Goal: Information Seeking & Learning: Understand process/instructions

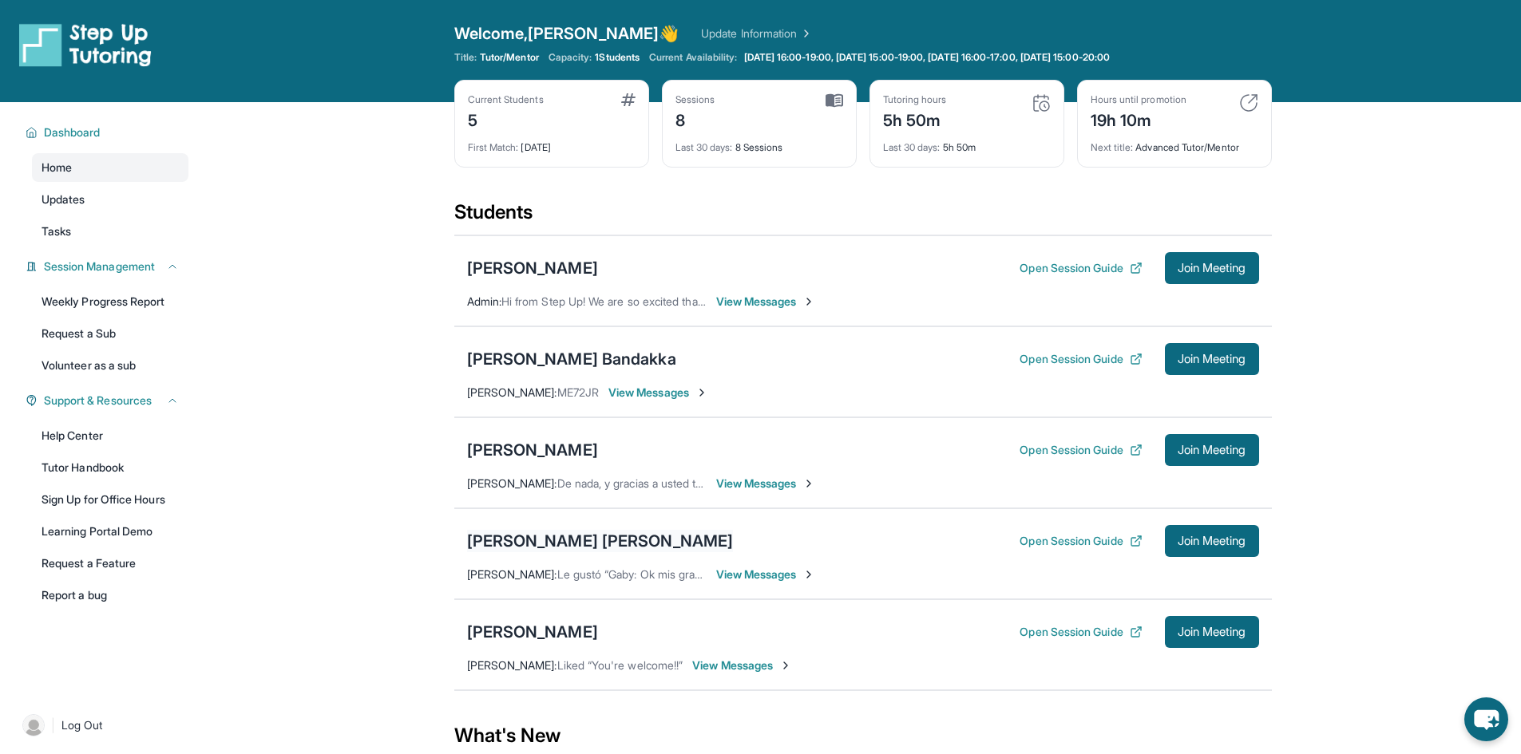
click at [588, 540] on div "[PERSON_NAME] [PERSON_NAME]" at bounding box center [600, 541] width 267 height 22
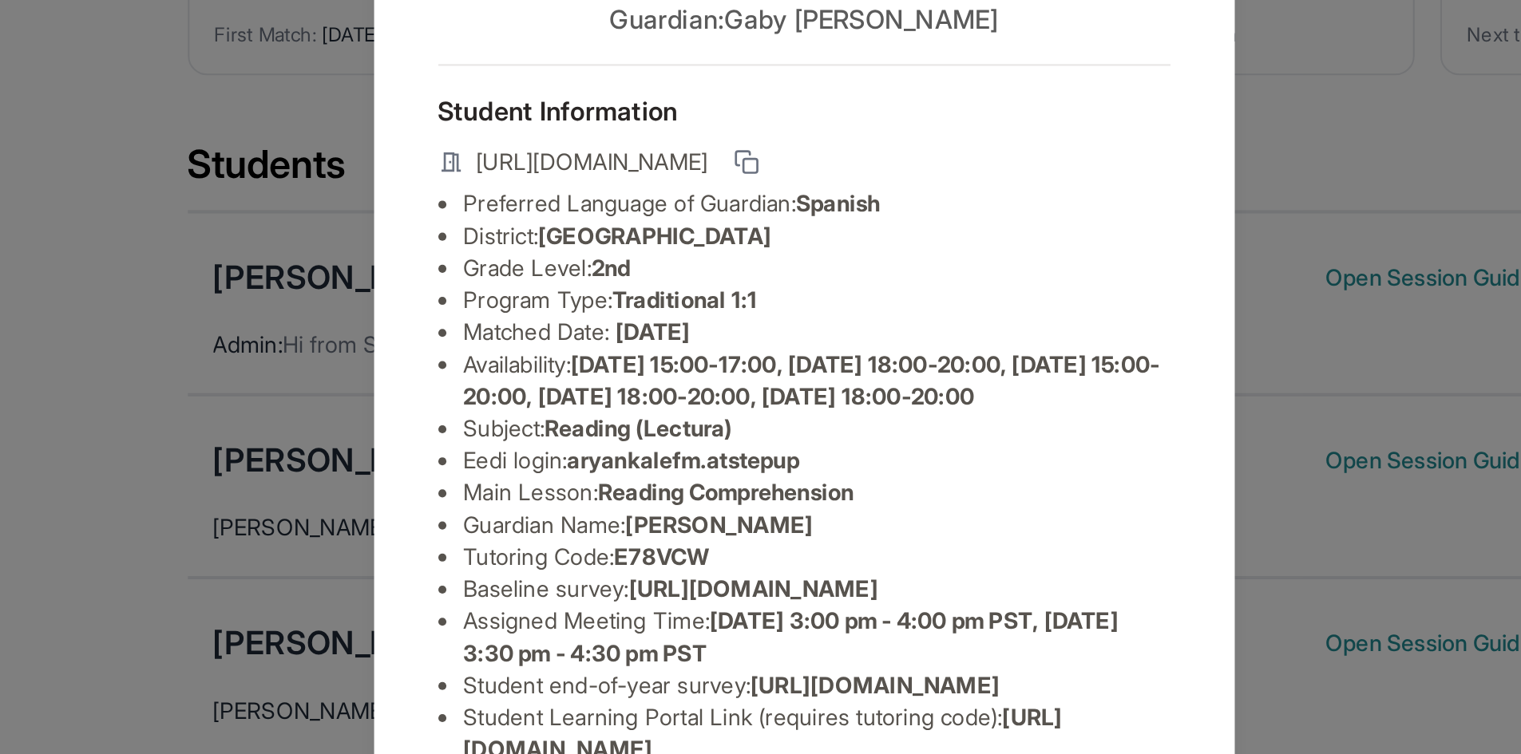
scroll to position [109, 0]
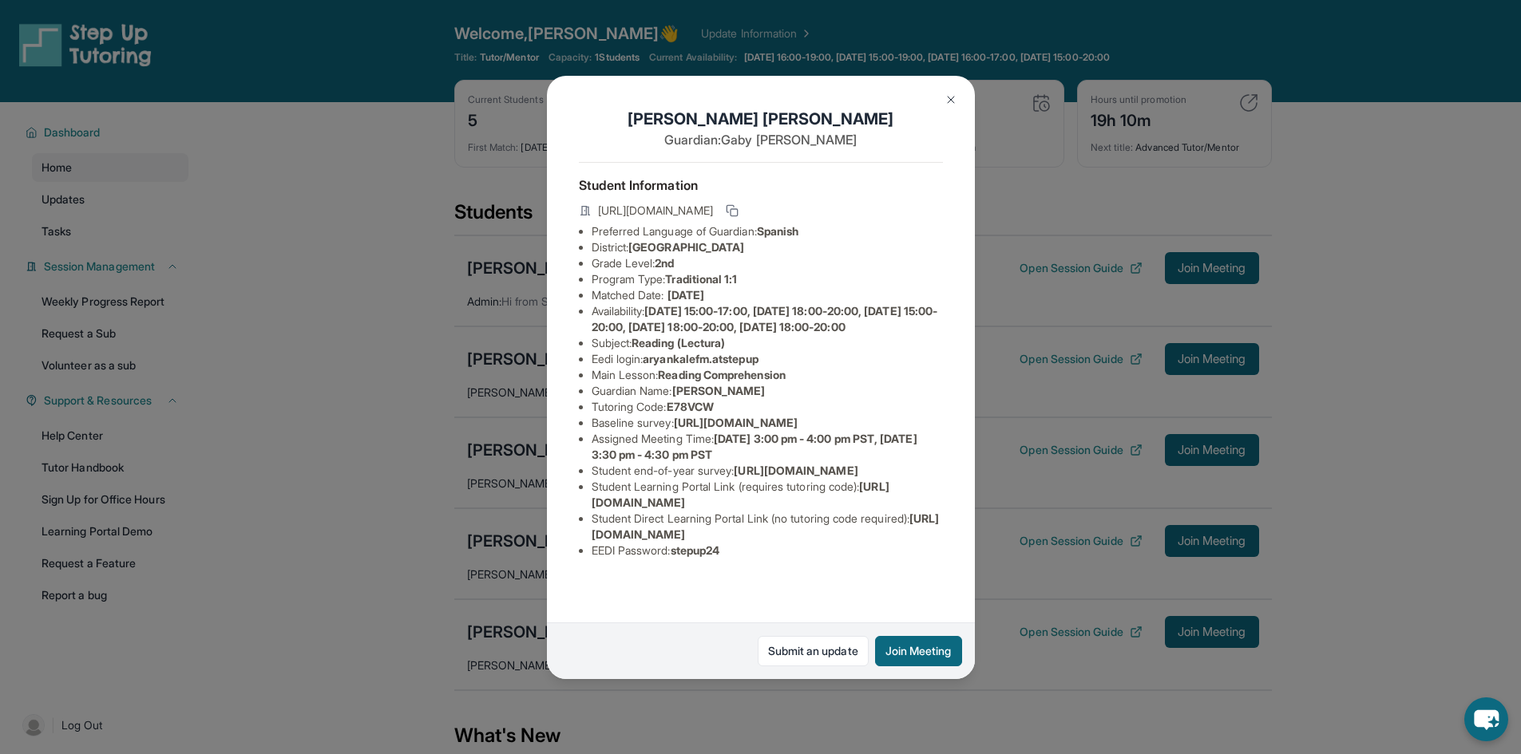
click at [944, 101] on img at bounding box center [950, 99] width 13 height 13
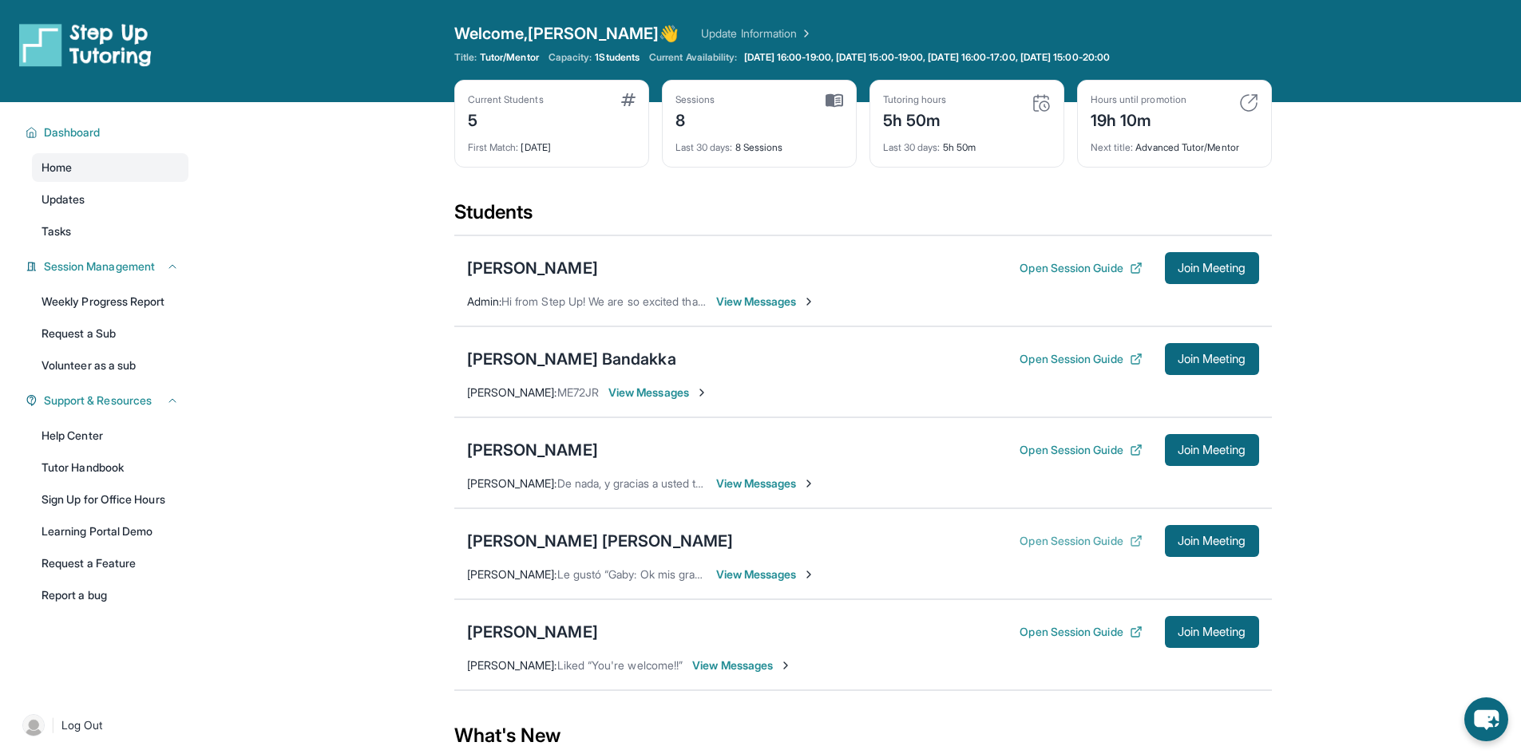
click at [1052, 543] on button "Open Session Guide" at bounding box center [1080, 541] width 122 height 16
click at [587, 538] on div "[PERSON_NAME] [PERSON_NAME]" at bounding box center [600, 541] width 267 height 22
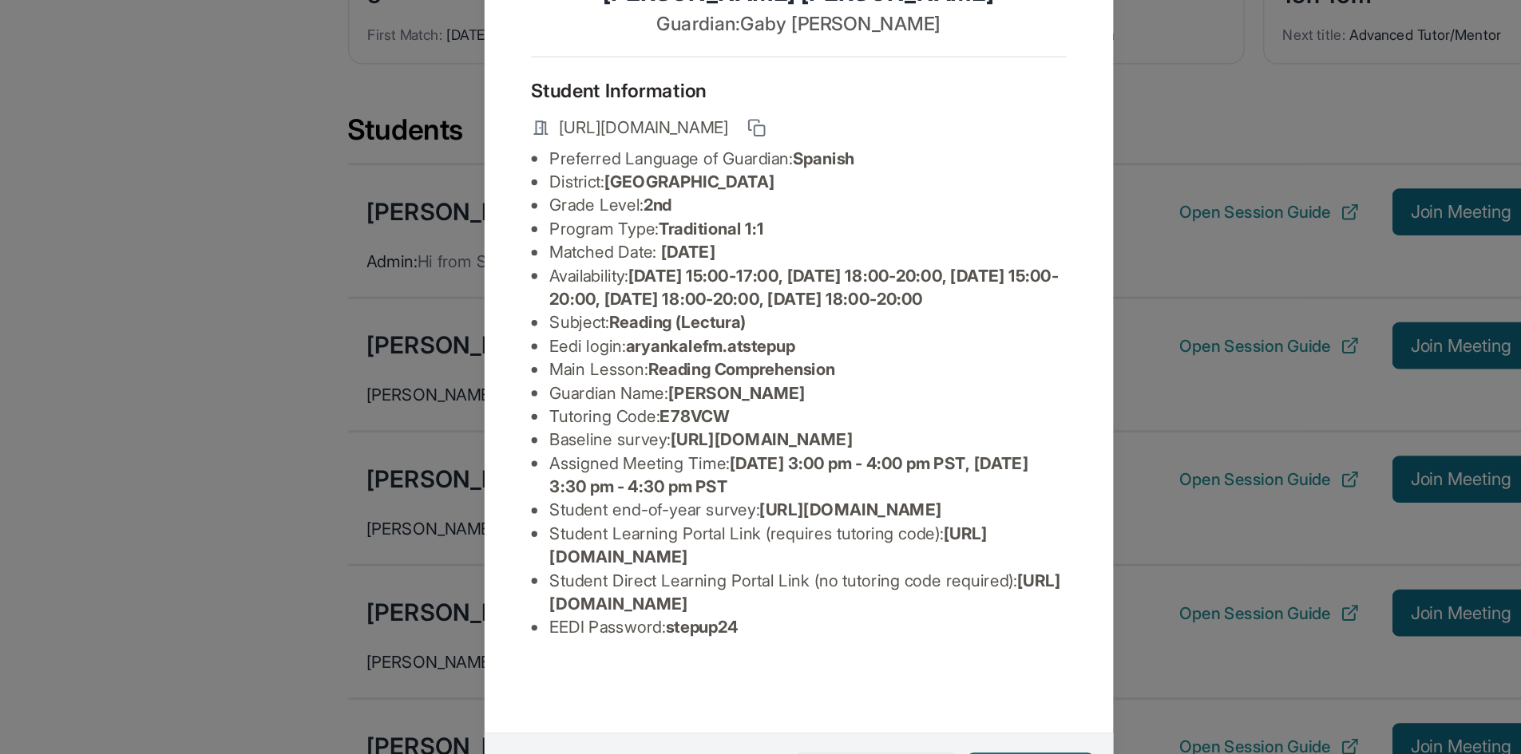
scroll to position [58, 0]
drag, startPoint x: 719, startPoint y: 373, endPoint x: 674, endPoint y: 375, distance: 45.6
click at [674, 400] on span "E78VCW" at bounding box center [690, 407] width 47 height 14
copy span "E78VCW"
click at [754, 416] on span "[URL][DOMAIN_NAME]" at bounding box center [736, 423] width 124 height 14
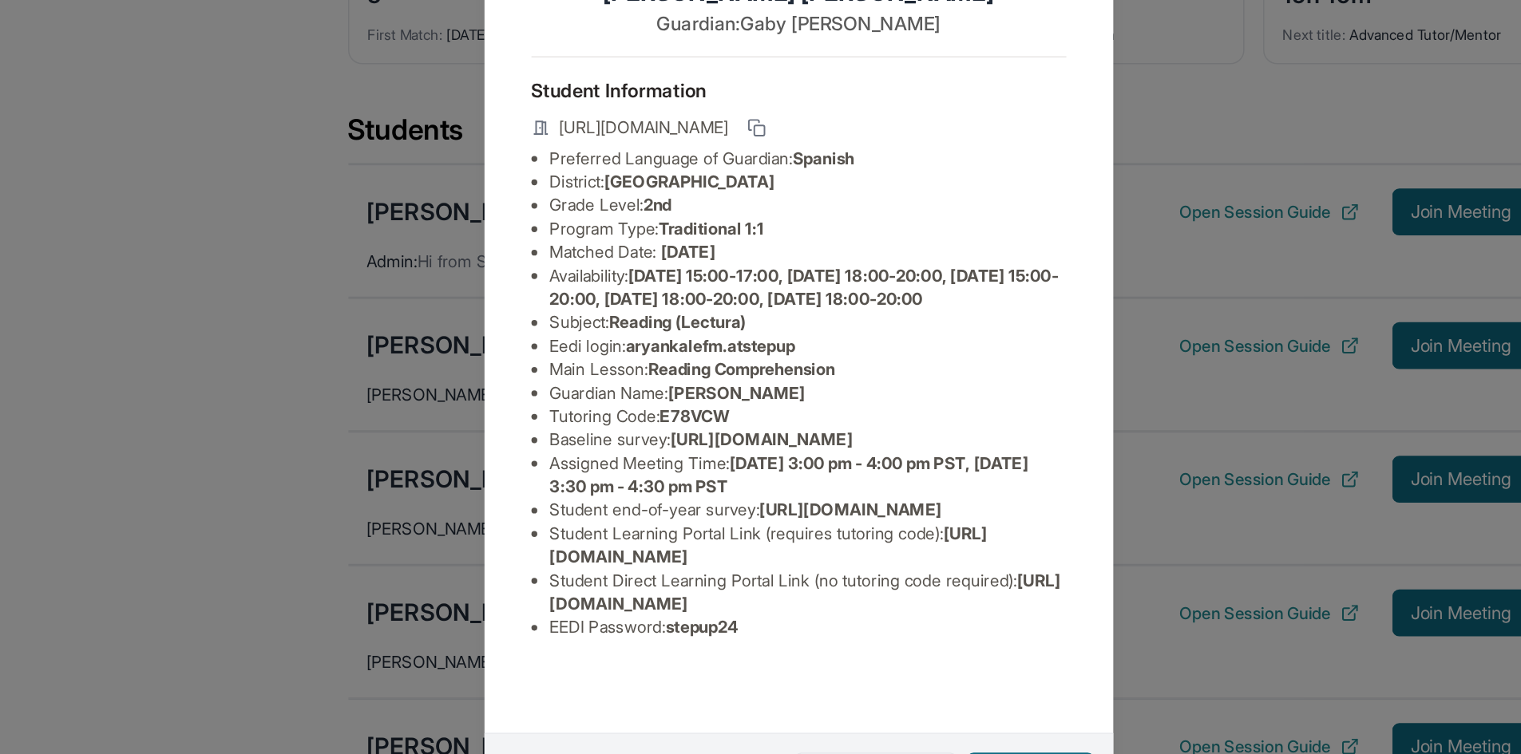
scroll to position [109, 0]
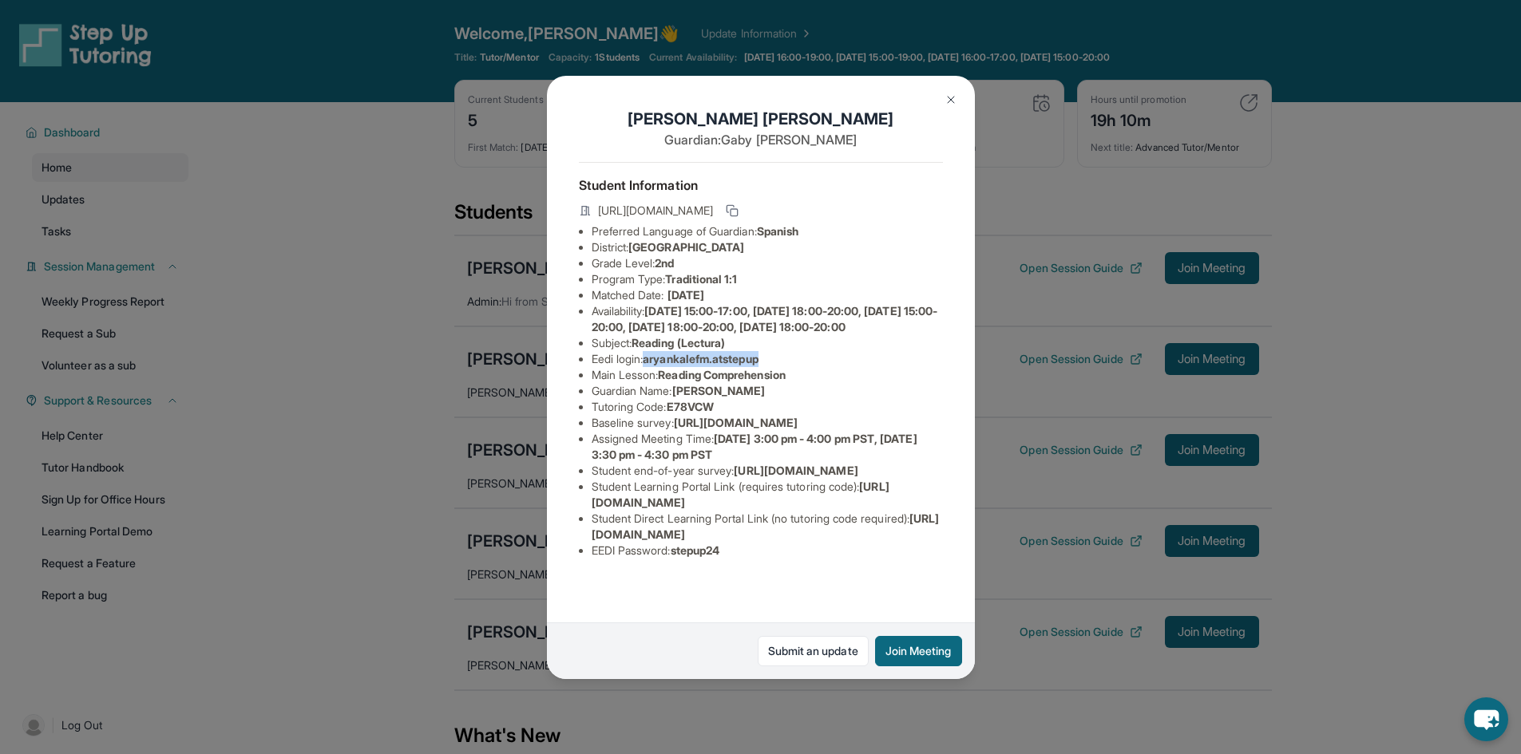
drag, startPoint x: 771, startPoint y: 279, endPoint x: 648, endPoint y: 283, distance: 123.0
click at [648, 351] on li "Eedi login : aryankalefm.atstepup" at bounding box center [767, 359] width 351 height 16
copy span "aryankalefm.atstepup"
click at [1037, 620] on div "[PERSON_NAME] [PERSON_NAME] Guardian: [PERSON_NAME] Student Information [URL][D…" at bounding box center [760, 377] width 1521 height 754
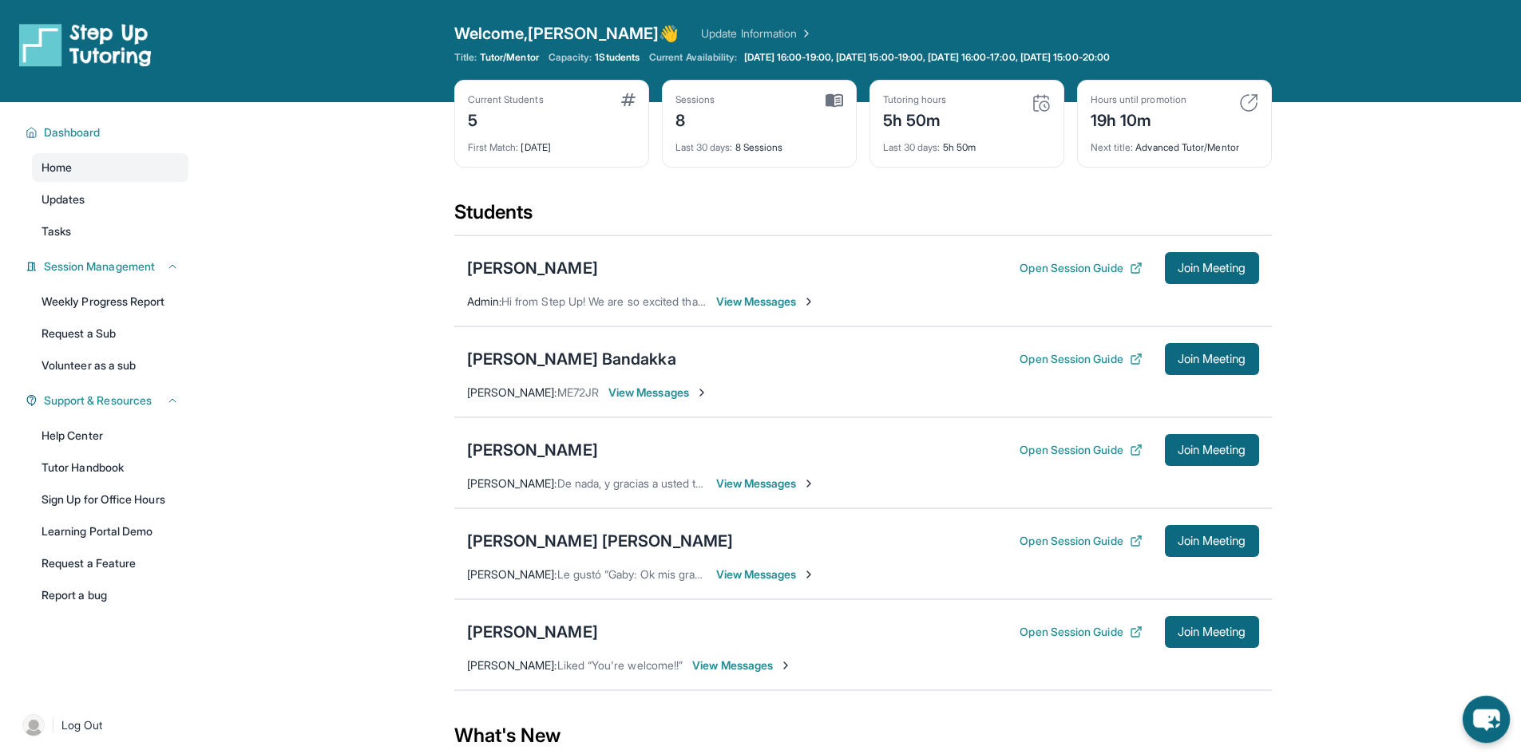
click at [1488, 726] on icon "chat-button" at bounding box center [1486, 721] width 26 height 22
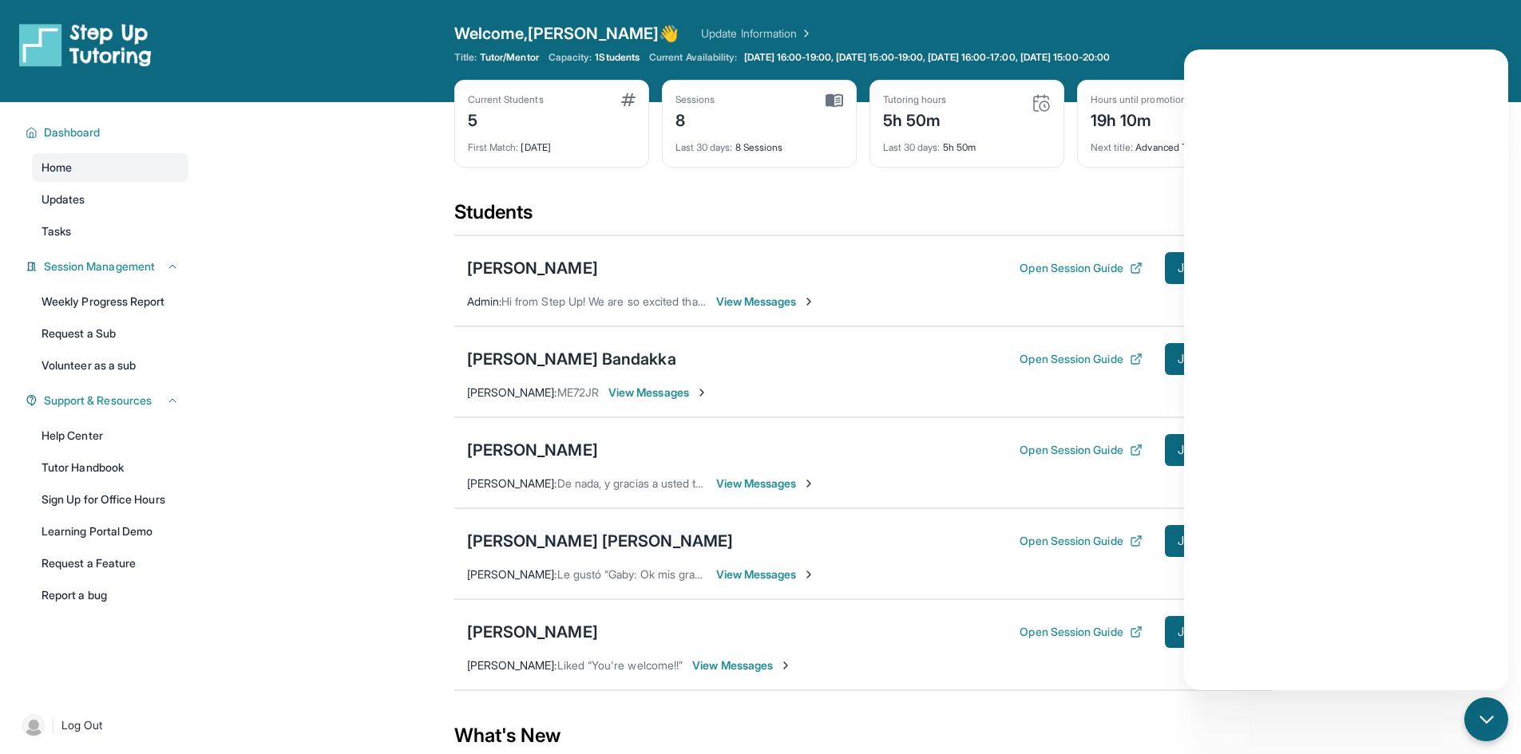
click at [671, 546] on div "[PERSON_NAME] [PERSON_NAME]" at bounding box center [600, 541] width 267 height 22
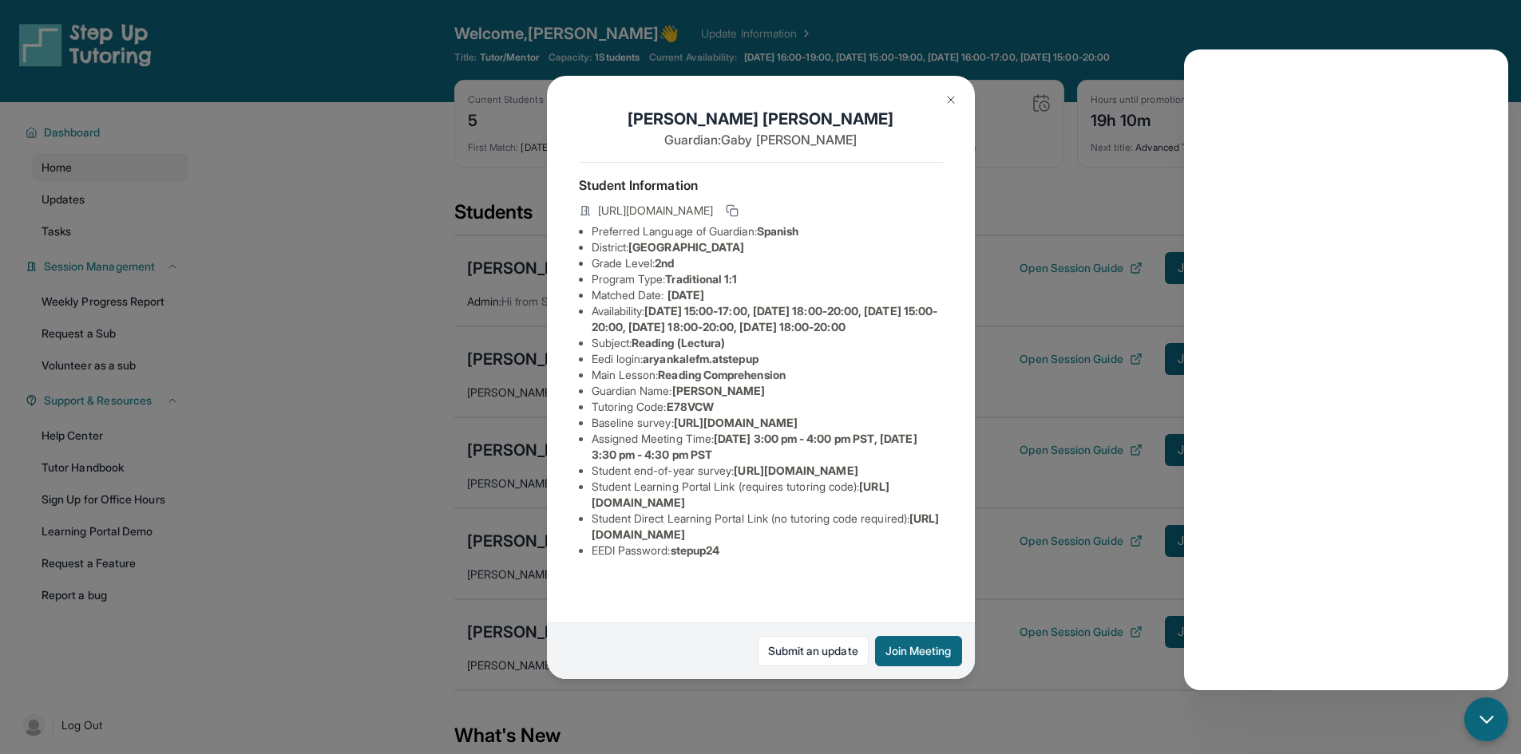
click at [949, 105] on img at bounding box center [950, 99] width 13 height 13
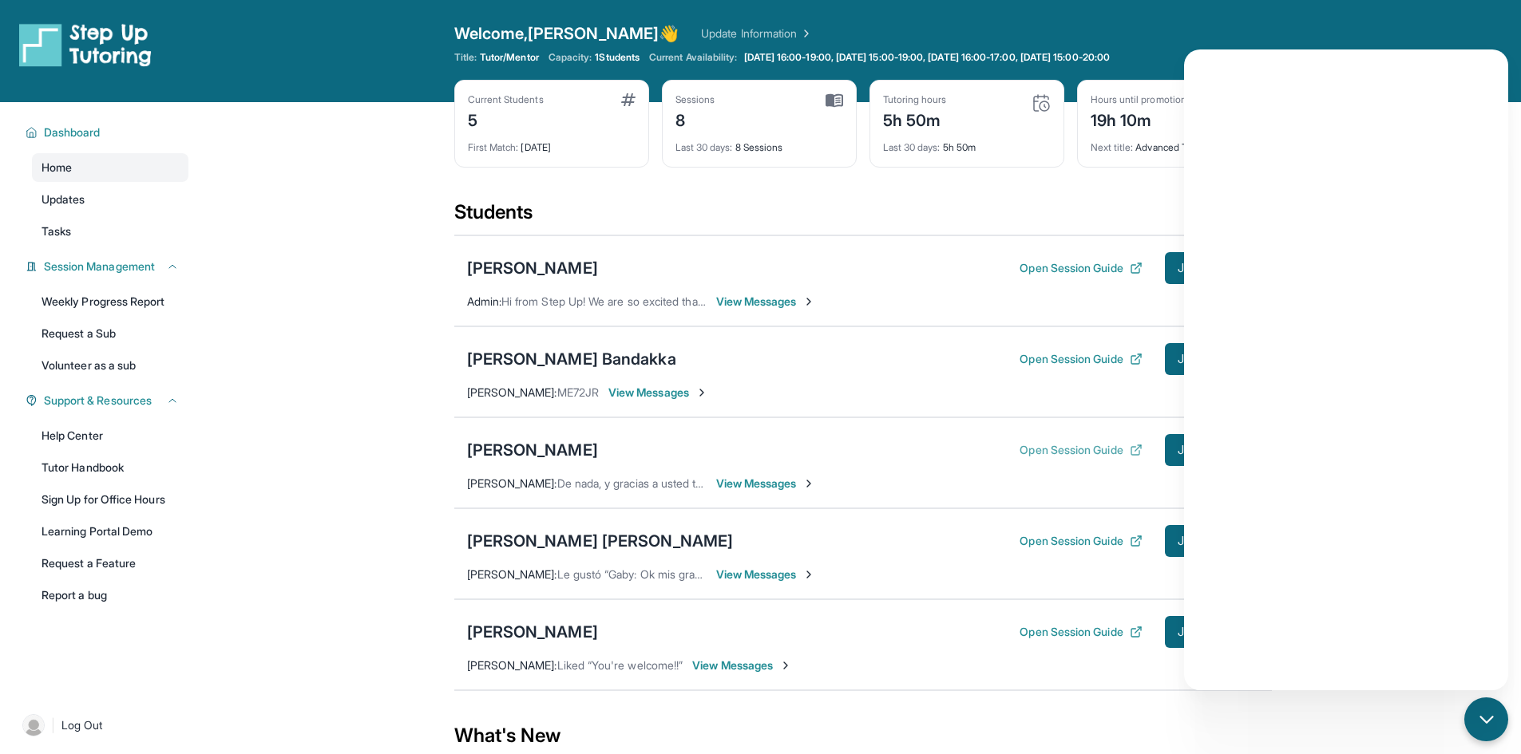
click at [1069, 453] on button "Open Session Guide" at bounding box center [1080, 450] width 122 height 16
click at [628, 540] on div "[PERSON_NAME] [PERSON_NAME]" at bounding box center [600, 541] width 267 height 22
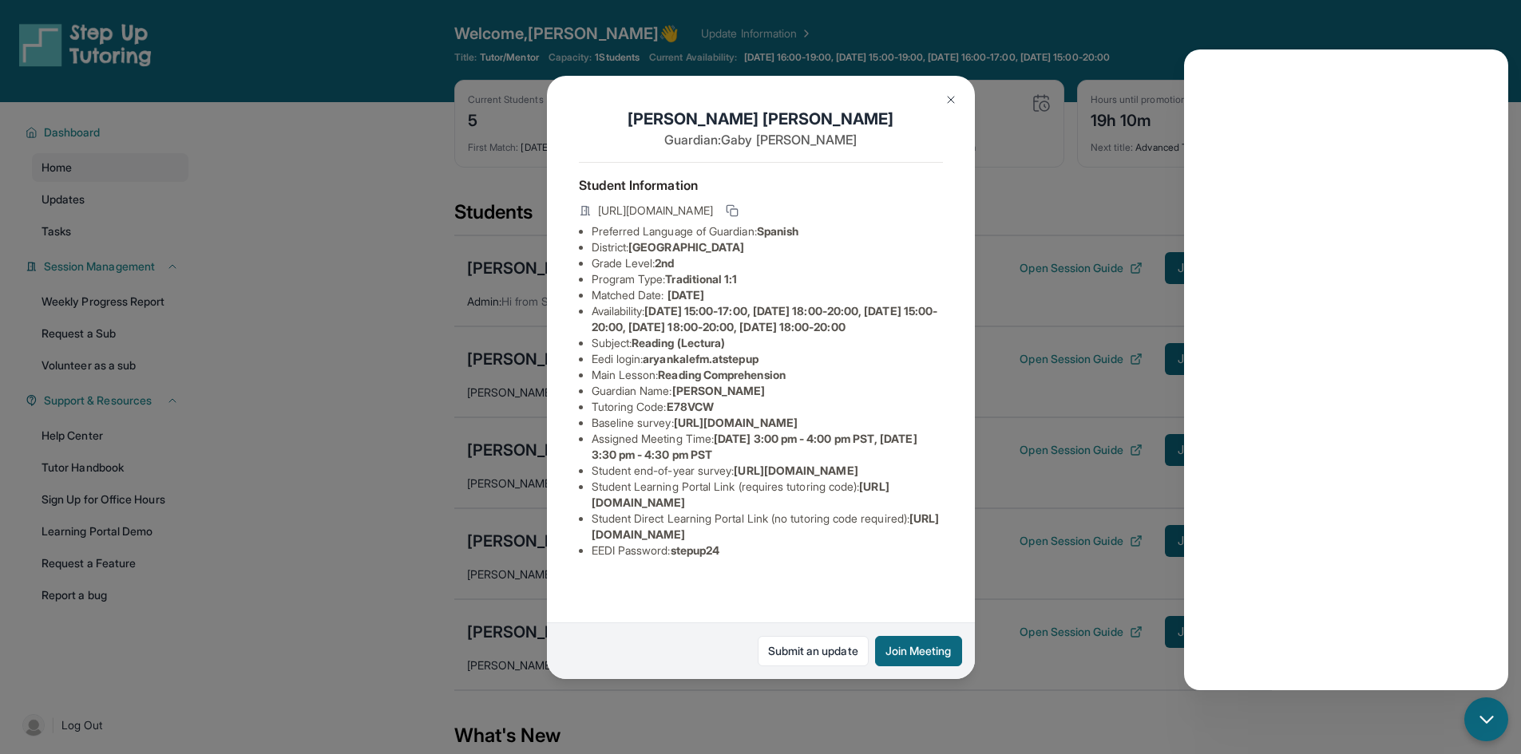
click at [1059, 485] on div "[PERSON_NAME] [PERSON_NAME] Guardian: [PERSON_NAME] Student Information [URL][D…" at bounding box center [760, 377] width 1521 height 754
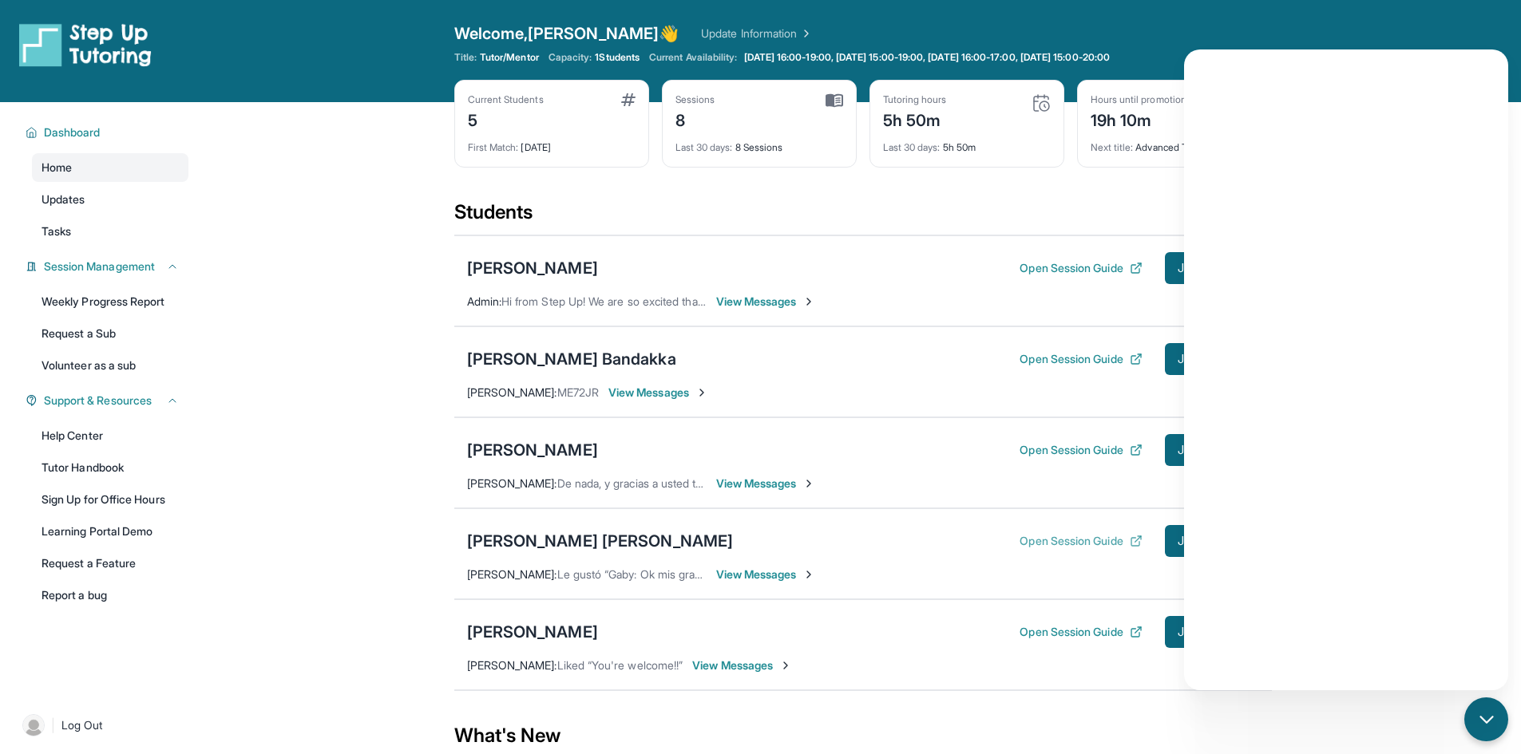
click at [1061, 542] on button "Open Session Guide" at bounding box center [1080, 541] width 122 height 16
click at [97, 465] on link "Tutor Handbook" at bounding box center [110, 467] width 156 height 29
click at [1050, 355] on button "Open Session Guide" at bounding box center [1080, 359] width 122 height 16
click at [1056, 273] on button "Open Session Guide" at bounding box center [1080, 268] width 122 height 16
